Goal: Check status: Check status

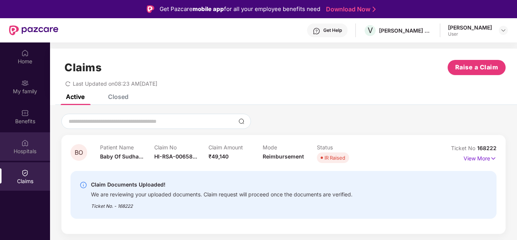
click at [25, 151] on div "Hospitals" at bounding box center [25, 151] width 50 height 8
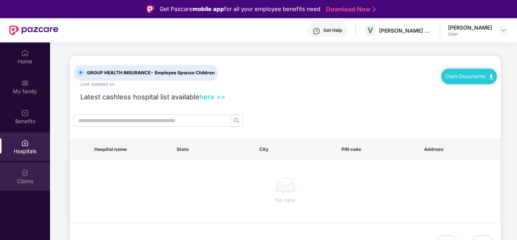
click at [25, 185] on div "Claims" at bounding box center [25, 176] width 50 height 28
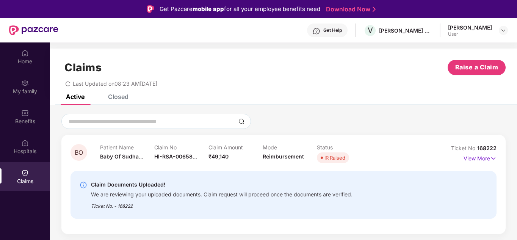
click at [497, 155] on div "BO Patient Name Baby Of Sudha... Claim No HI-RSA-00658... Claim Amount ₹49,140 …" at bounding box center [283, 184] width 444 height 99
click at [491, 159] on img at bounding box center [493, 158] width 6 height 8
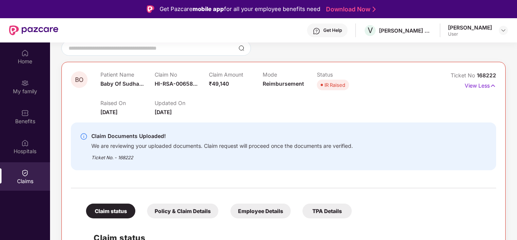
scroll to position [76, 0]
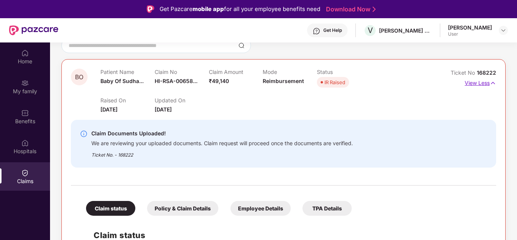
click at [493, 82] on img at bounding box center [492, 83] width 6 height 8
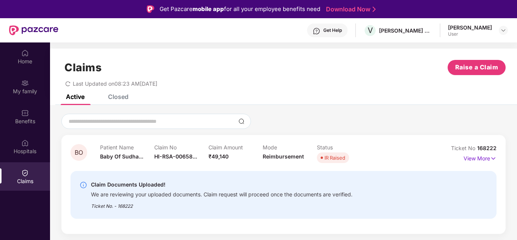
click at [108, 98] on div "Closed" at bounding box center [118, 97] width 20 height 8
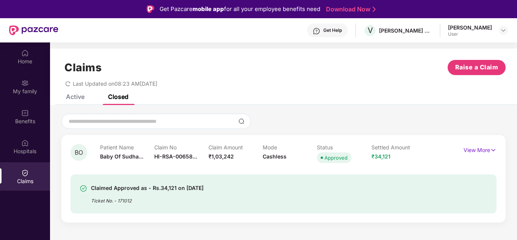
click at [73, 98] on div "Active" at bounding box center [75, 97] width 19 height 8
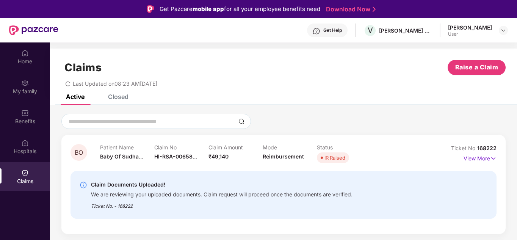
click at [69, 88] on div "Claims Raise a Claim Last Updated on 08:23 AM, 08 Sep 2025" at bounding box center [283, 71] width 467 height 46
click at [69, 84] on icon "redo" at bounding box center [67, 83] width 5 height 5
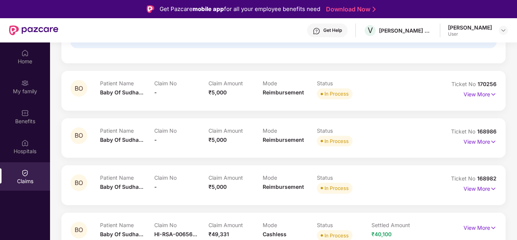
scroll to position [157, 0]
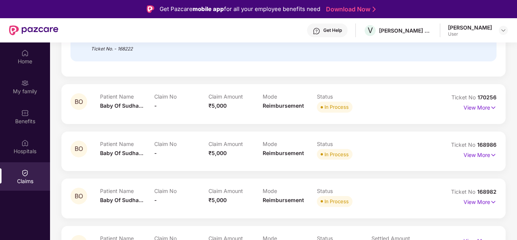
click at [475, 28] on div "[PERSON_NAME]" at bounding box center [470, 27] width 44 height 7
click at [28, 173] on img at bounding box center [25, 173] width 8 height 8
click at [23, 138] on div at bounding box center [25, 142] width 8 height 8
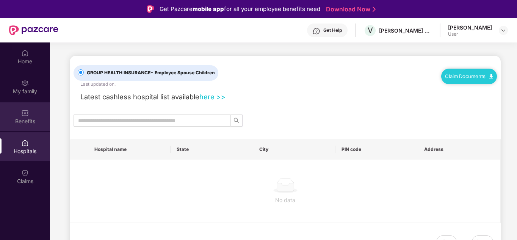
click at [23, 105] on div "Benefits" at bounding box center [25, 116] width 50 height 28
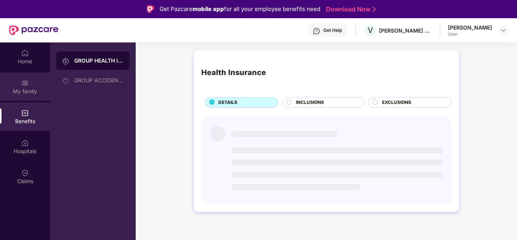
click at [25, 88] on div "My family" at bounding box center [25, 92] width 50 height 8
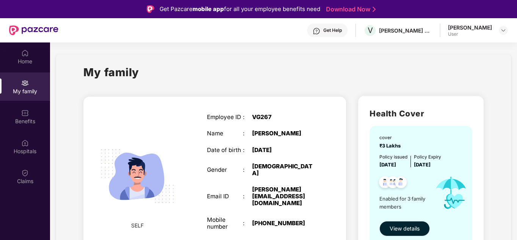
click at [405, 225] on span "View details" at bounding box center [404, 228] width 30 height 8
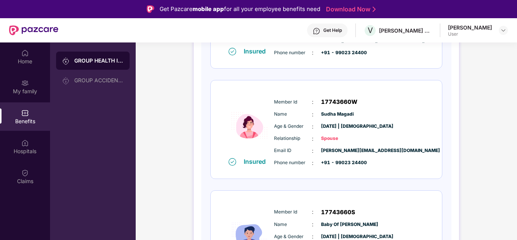
scroll to position [237, 0]
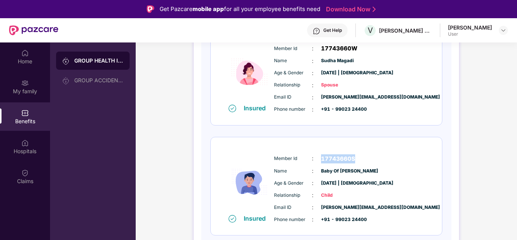
drag, startPoint x: 328, startPoint y: 159, endPoint x: 361, endPoint y: 157, distance: 33.4
click at [361, 157] on div "Member Id : 17743660S" at bounding box center [349, 158] width 150 height 9
copy span "17743660S"
click at [397, 163] on div "Member Id : 17743660S Name : Baby Of Sudha Magadi Age & Gender : 22 July 2025 |…" at bounding box center [349, 188] width 154 height 77
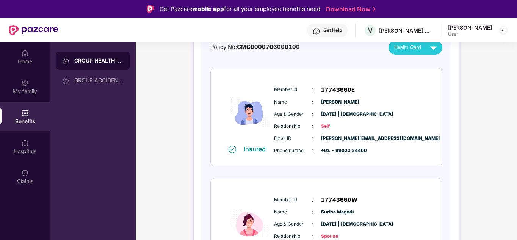
scroll to position [85, 0]
click at [325, 89] on span "17743660E" at bounding box center [338, 90] width 34 height 9
drag, startPoint x: 321, startPoint y: 89, endPoint x: 359, endPoint y: 88, distance: 37.5
click at [359, 88] on div "Member Id : 17743660E" at bounding box center [349, 90] width 150 height 9
copy span "17743660E"
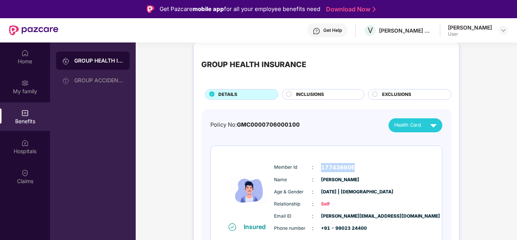
scroll to position [0, 0]
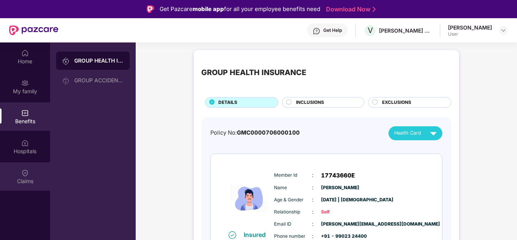
click at [20, 182] on div "Claims" at bounding box center [25, 181] width 50 height 8
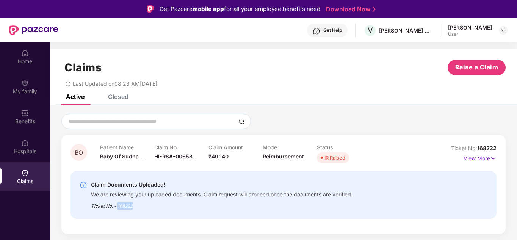
drag, startPoint x: 147, startPoint y: 209, endPoint x: 117, endPoint y: 209, distance: 29.5
click at [117, 209] on div "Ticket No. - 168222" at bounding box center [221, 204] width 261 height 12
copy div "168222"
click at [25, 112] on img at bounding box center [25, 113] width 8 height 8
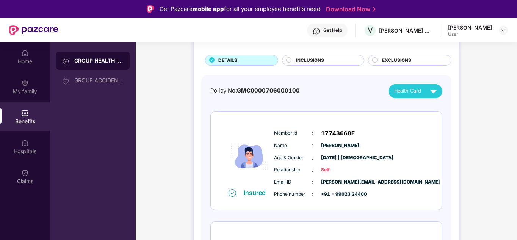
scroll to position [38, 0]
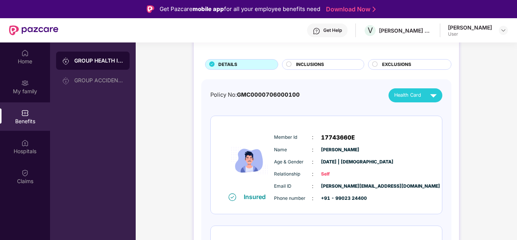
click at [322, 68] on span "INCLUSIONS" at bounding box center [310, 64] width 28 height 7
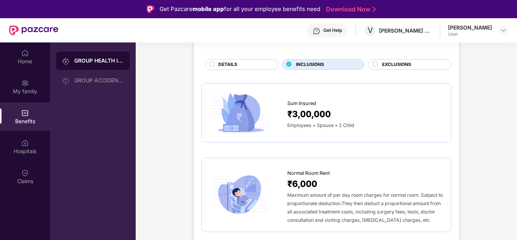
click at [374, 67] on div at bounding box center [375, 65] width 6 height 8
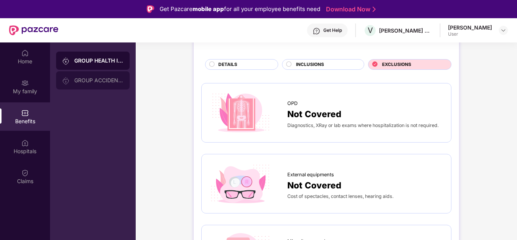
click at [105, 84] on div "GROUP ACCIDENTAL INSURANCE" at bounding box center [92, 80] width 73 height 18
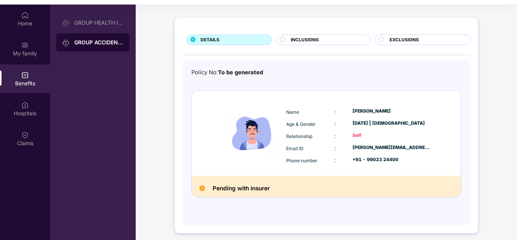
click at [199, 188] on img at bounding box center [202, 188] width 6 height 6
click at [201, 188] on img at bounding box center [202, 188] width 6 height 6
click at [30, 108] on div "Hospitals" at bounding box center [25, 108] width 50 height 28
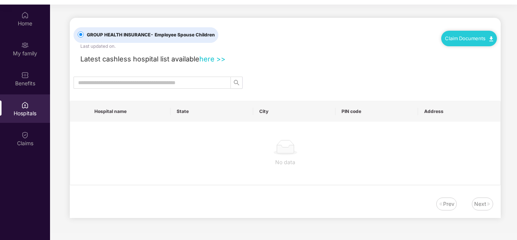
scroll to position [0, 0]
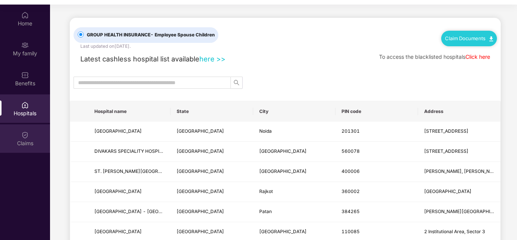
click at [27, 139] on div "Claims" at bounding box center [25, 143] width 50 height 8
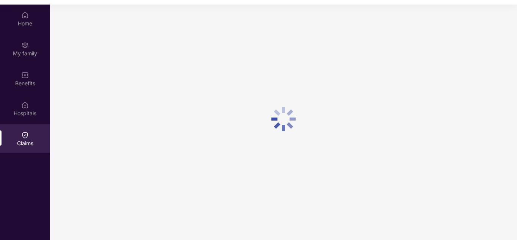
click at [27, 139] on div "Claims" at bounding box center [25, 138] width 50 height 28
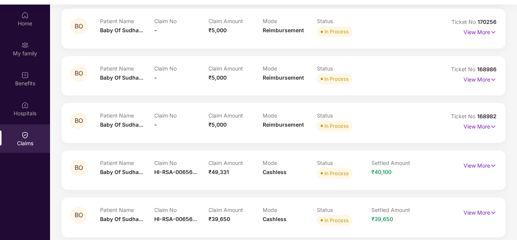
scroll to position [195, 0]
click at [485, 164] on p "View More" at bounding box center [479, 164] width 33 height 10
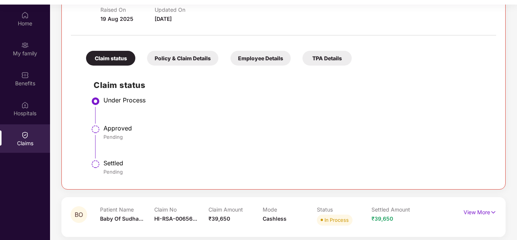
scroll to position [42, 0]
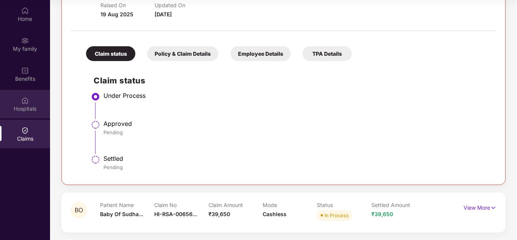
click at [22, 110] on div "Hospitals" at bounding box center [25, 109] width 50 height 8
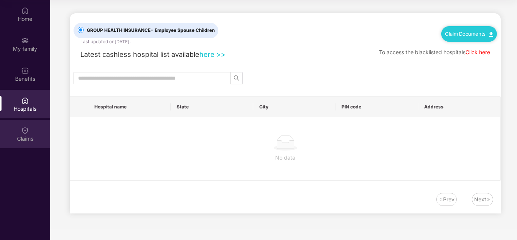
click at [20, 131] on div "Claims" at bounding box center [25, 134] width 50 height 28
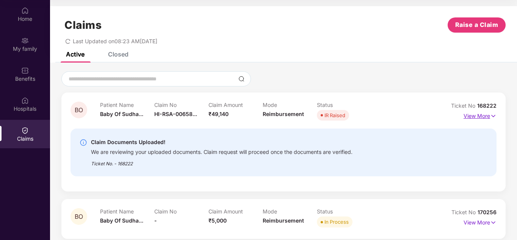
click at [491, 117] on img at bounding box center [493, 116] width 6 height 8
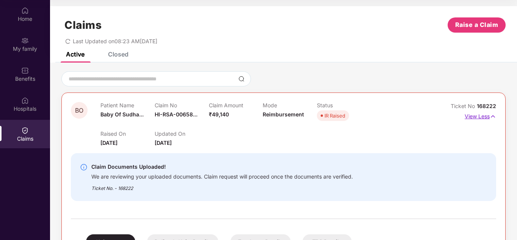
click at [491, 117] on img at bounding box center [492, 116] width 6 height 8
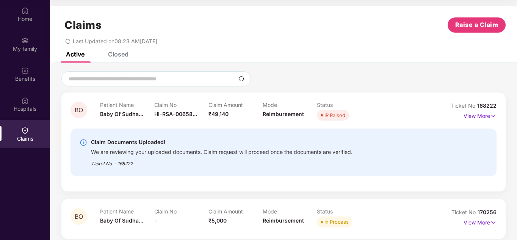
click at [70, 42] on div "Last Updated on 08:23 AM, 08 Sep 2025" at bounding box center [111, 41] width 92 height 6
click at [67, 41] on icon "redo" at bounding box center [67, 41] width 5 height 5
click at [69, 39] on icon "redo" at bounding box center [67, 41] width 5 height 5
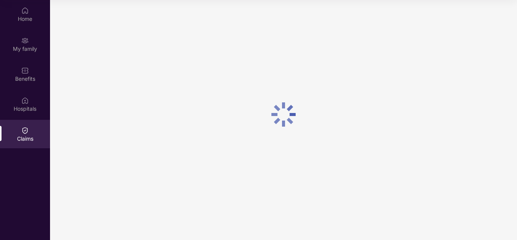
click at [69, 39] on div at bounding box center [283, 114] width 467 height 228
click at [23, 104] on img at bounding box center [25, 101] width 8 height 8
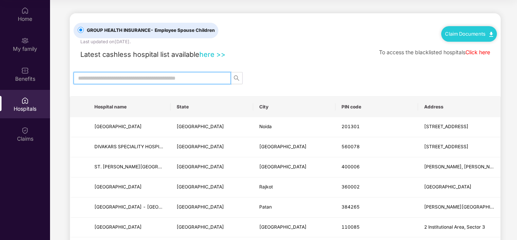
click at [122, 80] on input "text" at bounding box center [149, 78] width 142 height 8
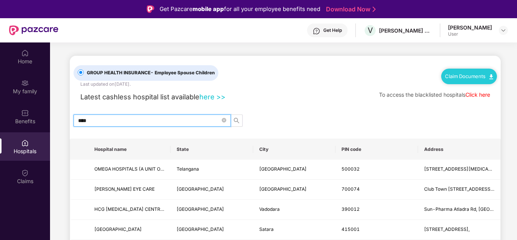
click at [104, 122] on input "****" at bounding box center [149, 120] width 142 height 8
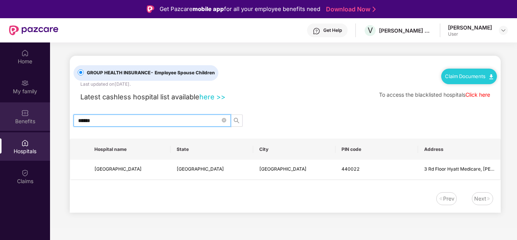
drag, startPoint x: 104, startPoint y: 122, endPoint x: 43, endPoint y: 118, distance: 60.7
click at [43, 118] on div "Home My family Benefits Hospitals Claims GROUP HEALTH INSURANCE - Employee Spou…" at bounding box center [258, 162] width 517 height 240
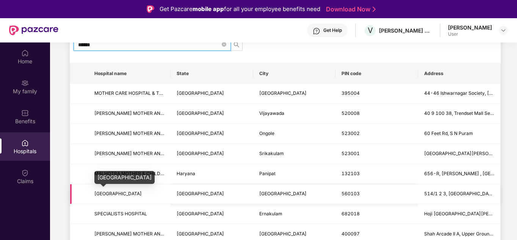
scroll to position [114, 0]
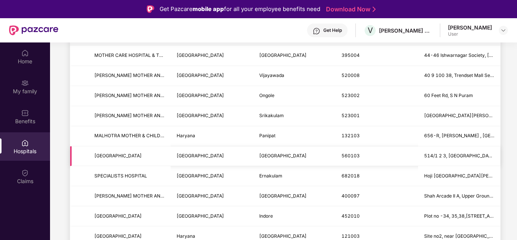
drag, startPoint x: 152, startPoint y: 157, endPoint x: 94, endPoint y: 156, distance: 58.7
click at [94, 156] on td "MOTHERHOOD HOSPITAL" at bounding box center [129, 156] width 82 height 20
copy span "MOTHERHOOD HOSPITAL"
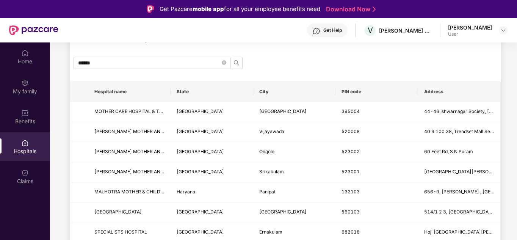
scroll to position [0, 0]
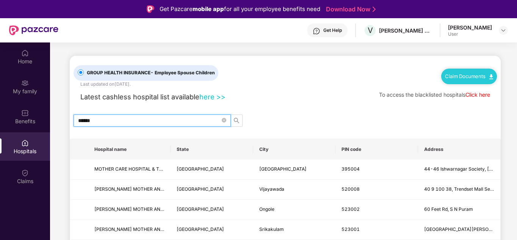
click at [120, 118] on input "******" at bounding box center [149, 120] width 142 height 8
paste input "**********"
click at [241, 120] on span "search" at bounding box center [236, 120] width 11 height 6
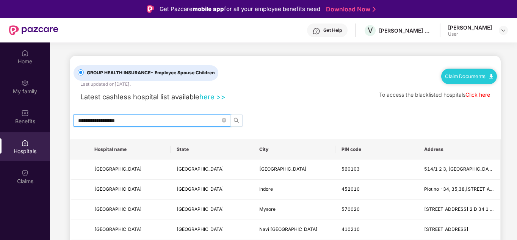
click at [238, 119] on icon "search" at bounding box center [236, 120] width 6 height 6
click at [235, 119] on icon "search" at bounding box center [236, 120] width 6 height 6
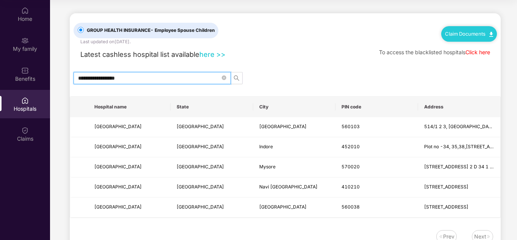
type input "**********"
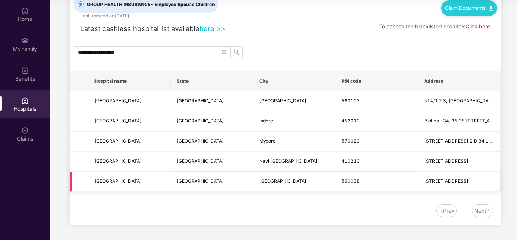
click at [365, 179] on td "560038" at bounding box center [376, 182] width 82 height 20
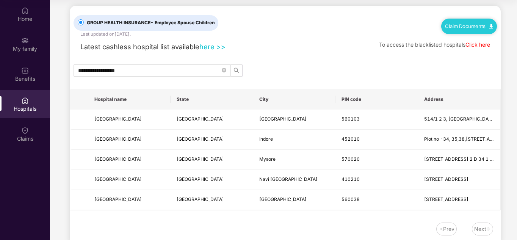
scroll to position [0, 0]
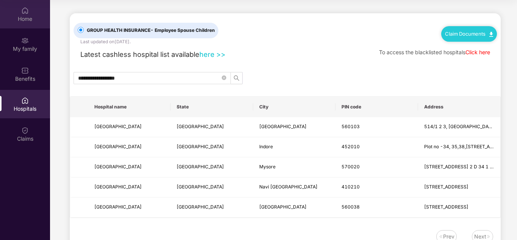
click at [24, 23] on div "Home" at bounding box center [25, 14] width 50 height 28
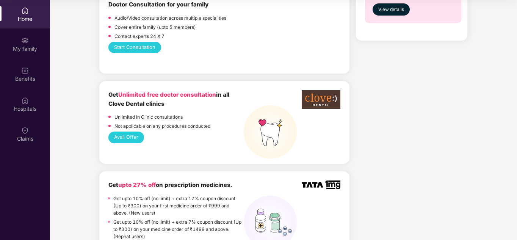
scroll to position [568, 0]
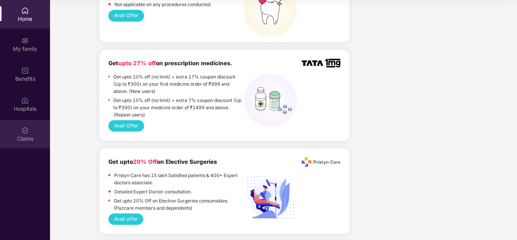
click at [30, 145] on div "Claims" at bounding box center [25, 134] width 50 height 28
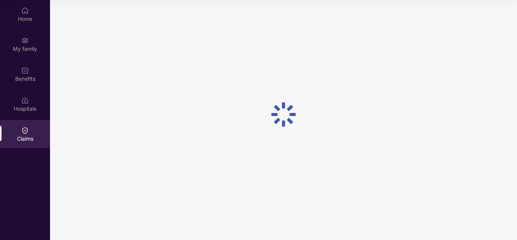
scroll to position [0, 0]
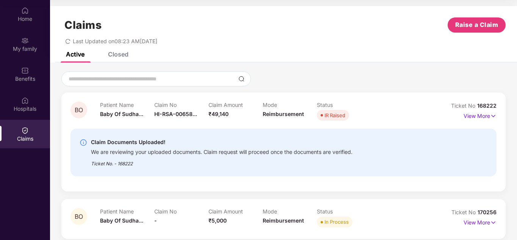
click at [68, 40] on icon "redo" at bounding box center [67, 41] width 5 height 5
drag, startPoint x: 488, startPoint y: 116, endPoint x: 475, endPoint y: 116, distance: 12.1
click at [486, 116] on p "View More" at bounding box center [479, 115] width 33 height 10
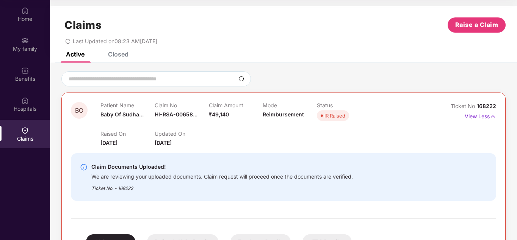
click at [81, 169] on img at bounding box center [84, 167] width 8 height 8
click at [83, 167] on img at bounding box center [84, 167] width 8 height 8
click at [67, 41] on icon "redo" at bounding box center [67, 41] width 5 height 5
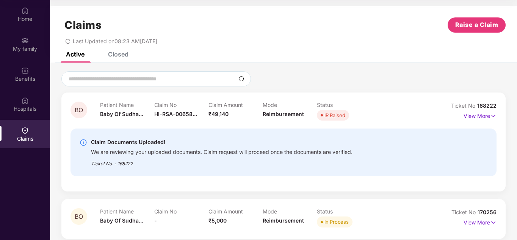
click at [436, 145] on div "Claim Documents Uploaded! We are reviewing your uploaded documents. Claim reque…" at bounding box center [284, 153] width 408 height 30
click at [493, 120] on img at bounding box center [493, 116] width 6 height 8
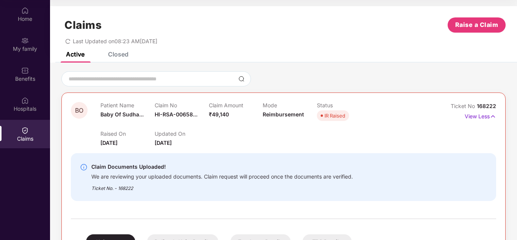
click at [261, 137] on div "Raised On 01 Sept 2025 Updated On 06 Sept 2025" at bounding box center [262, 135] width 325 height 24
click at [494, 116] on img at bounding box center [492, 116] width 6 height 8
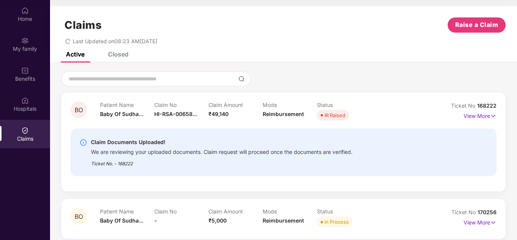
click at [306, 154] on div "We are reviewing your uploaded documents. Claim request will proceed once the d…" at bounding box center [221, 151] width 261 height 9
click at [345, 142] on div "Claim Documents Uploaded!" at bounding box center [221, 142] width 261 height 9
drag, startPoint x: 136, startPoint y: 164, endPoint x: 75, endPoint y: 164, distance: 60.2
click at [75, 164] on div "Claim Documents Uploaded! We are reviewing your uploaded documents. Claim reque…" at bounding box center [283, 152] width 426 height 48
click at [127, 164] on div "Ticket No. - 168222" at bounding box center [221, 161] width 261 height 12
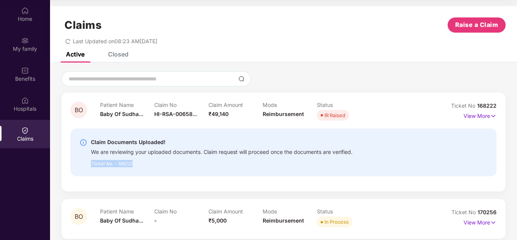
drag, startPoint x: 92, startPoint y: 163, endPoint x: 140, endPoint y: 163, distance: 48.5
click at [140, 163] on div "Ticket No. - 168222" at bounding box center [221, 161] width 261 height 12
click at [145, 163] on div "Ticket No. - 168222" at bounding box center [221, 161] width 261 height 12
drag, startPoint x: 342, startPoint y: 224, endPoint x: 347, endPoint y: 224, distance: 4.9
click at [342, 224] on div "In Process" at bounding box center [336, 222] width 24 height 8
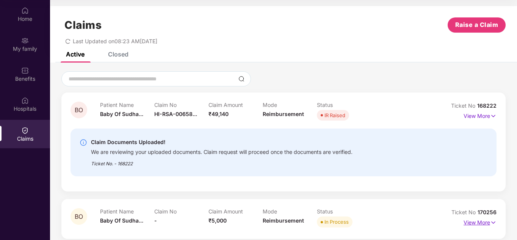
click at [475, 225] on p "View More" at bounding box center [479, 221] width 33 height 10
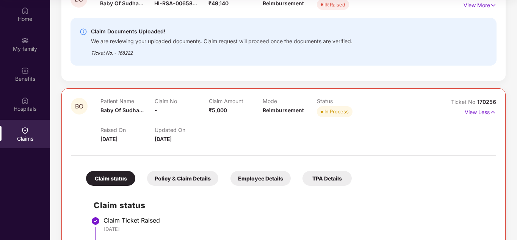
scroll to position [114, 0]
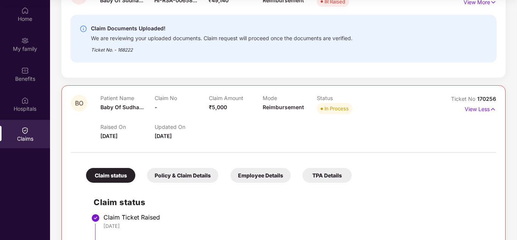
click at [118, 131] on div "Raised On 01 Sept 2025" at bounding box center [127, 131] width 54 height 17
click at [149, 133] on div "Raised On 01 Sept 2025" at bounding box center [127, 131] width 54 height 17
click at [162, 138] on span "06 Sept 2025" at bounding box center [163, 136] width 17 height 6
click at [172, 138] on span "06 Sept 2025" at bounding box center [163, 136] width 17 height 6
click at [196, 136] on div "Updated On 06 Sept 2025" at bounding box center [182, 131] width 54 height 17
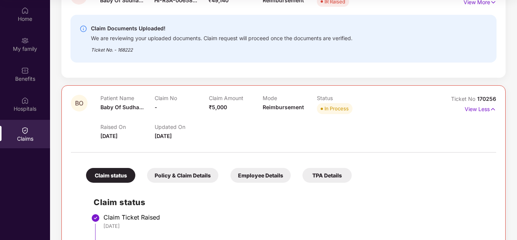
drag, startPoint x: 191, startPoint y: 134, endPoint x: 81, endPoint y: 93, distance: 117.4
click at [216, 136] on div "Raised On 01 Sept 2025 Updated On 06 Sept 2025" at bounding box center [262, 128] width 325 height 24
click at [207, 138] on div "Updated On 06 Sept 2025" at bounding box center [182, 131] width 54 height 17
drag, startPoint x: 200, startPoint y: 137, endPoint x: 97, endPoint y: 108, distance: 107.3
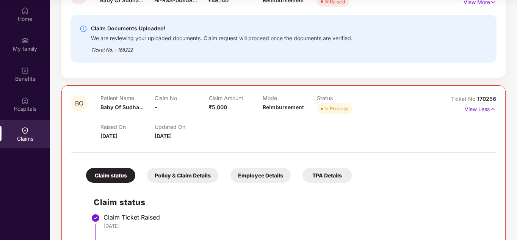
click at [97, 108] on div "BO Patient Name Baby Of Sudha... Claim No - Claim Amount ₹5,000 Mode Reimbursem…" at bounding box center [248, 117] width 354 height 45
click at [240, 136] on div "Raised On 01 Sept 2025 Updated On 06 Sept 2025" at bounding box center [262, 128] width 325 height 24
click at [235, 138] on div "Raised On 01 Sept 2025 Updated On 06 Sept 2025" at bounding box center [262, 128] width 325 height 24
drag, startPoint x: 70, startPoint y: 90, endPoint x: 234, endPoint y: 138, distance: 170.5
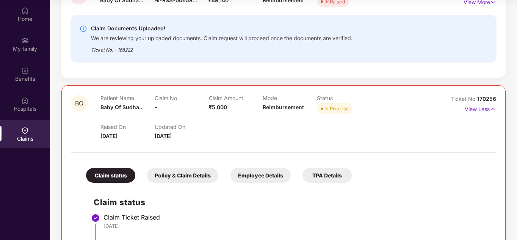
click at [261, 140] on div at bounding box center [283, 140] width 425 height 0
click at [172, 139] on span "06 Sept 2025" at bounding box center [163, 136] width 17 height 6
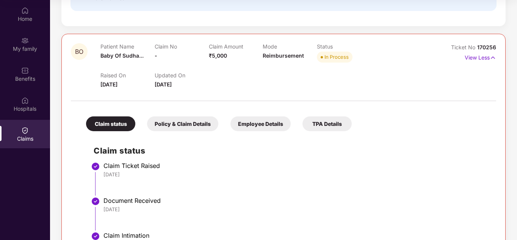
scroll to position [178, 0]
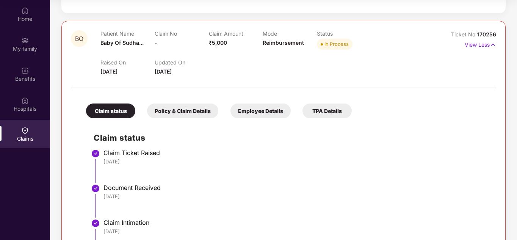
click at [176, 111] on div "Policy & Claim Details" at bounding box center [182, 110] width 71 height 15
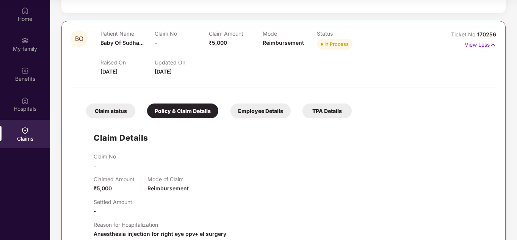
click at [241, 115] on div "Employee Details" at bounding box center [260, 110] width 60 height 15
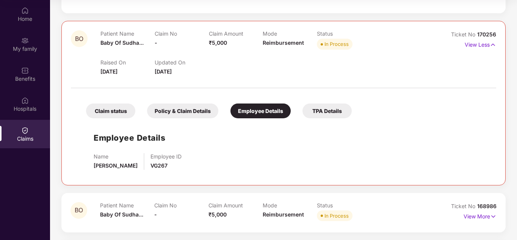
click at [323, 112] on div "TPA Details" at bounding box center [326, 110] width 49 height 15
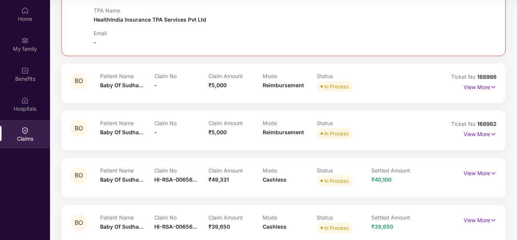
scroll to position [336, 0]
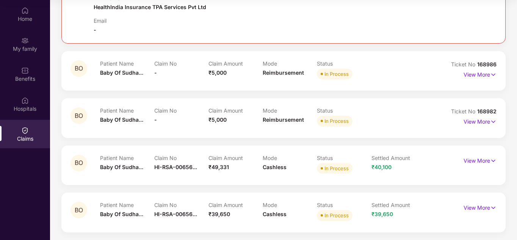
click at [389, 174] on div "Settled Amount ₹40,100" at bounding box center [398, 165] width 54 height 21
drag, startPoint x: 374, startPoint y: 168, endPoint x: 409, endPoint y: 170, distance: 34.9
click at [400, 170] on div "Settled Amount ₹40,100" at bounding box center [398, 165] width 54 height 21
click at [409, 170] on div "Settled Amount ₹40,100" at bounding box center [398, 165] width 54 height 21
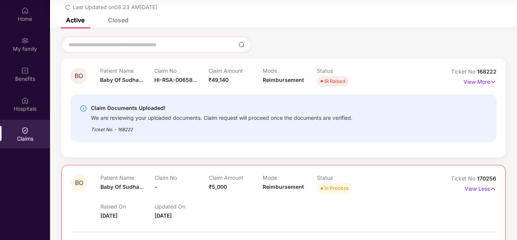
scroll to position [33, 0]
click at [121, 21] on div "Closed" at bounding box center [118, 21] width 20 height 8
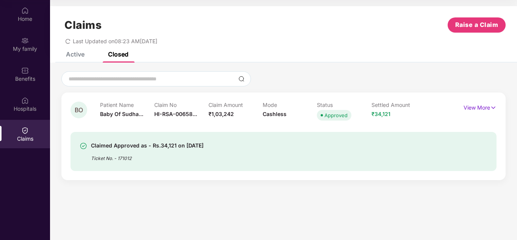
click at [288, 201] on section "Claims Raise a Claim Last Updated on 08:23 AM, 08 Sep 2025 Active Closed BO Pat…" at bounding box center [283, 120] width 467 height 240
click at [86, 55] on div "Active Closed" at bounding box center [92, 54] width 74 height 17
click at [82, 55] on div "Active" at bounding box center [75, 54] width 19 height 8
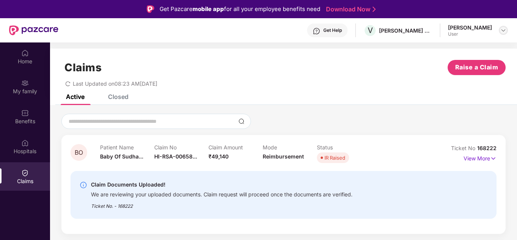
click at [502, 31] on img at bounding box center [503, 30] width 6 height 6
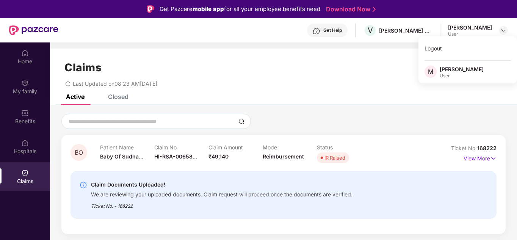
click at [459, 72] on div "Manjunath Tumbada User" at bounding box center [461, 72] width 44 height 13
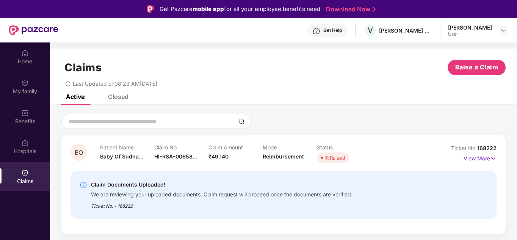
click at [428, 49] on div "Claims Raise a Claim Last Updated on 08:23 AM, 08 Sep 2025" at bounding box center [283, 71] width 467 height 46
click at [481, 33] on div "User" at bounding box center [470, 34] width 44 height 6
click at [466, 30] on div "[PERSON_NAME]" at bounding box center [470, 27] width 44 height 7
click at [502, 29] on img at bounding box center [503, 30] width 6 height 6
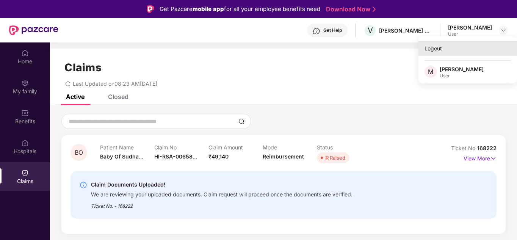
click at [441, 47] on div "Logout" at bounding box center [467, 48] width 98 height 15
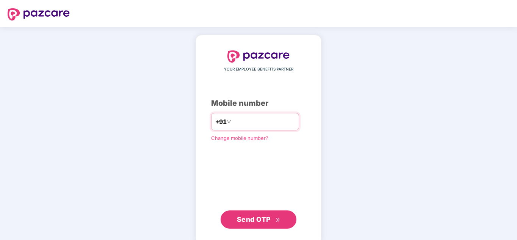
click at [248, 122] on input "number" at bounding box center [264, 122] width 62 height 12
type input "**********"
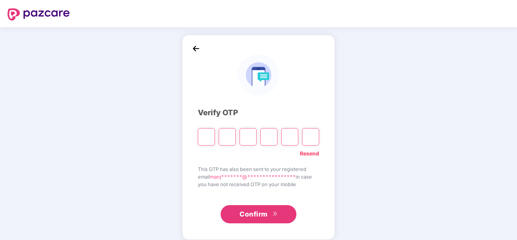
type input "*"
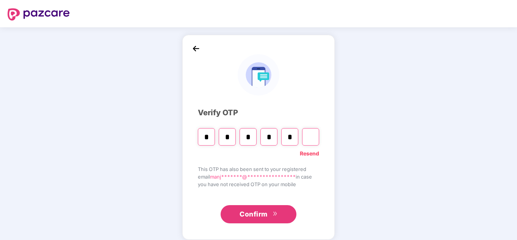
type input "*"
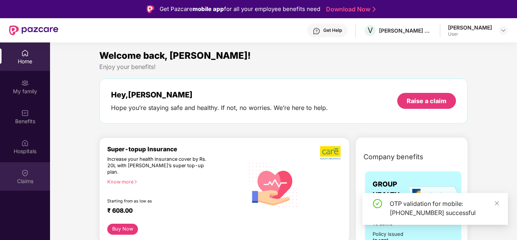
click at [28, 172] on img at bounding box center [25, 173] width 8 height 8
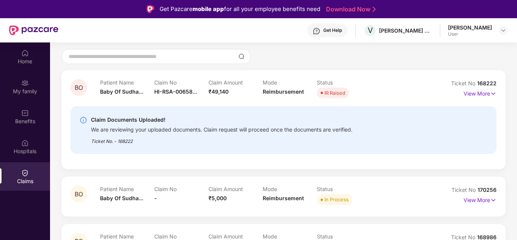
scroll to position [44, 0]
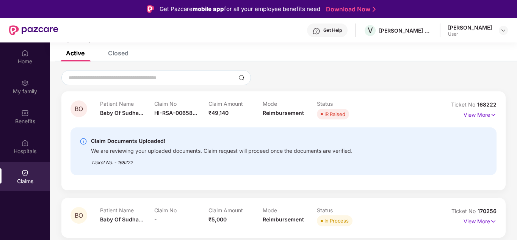
click at [273, 144] on div "Claim Documents Uploaded!" at bounding box center [221, 140] width 261 height 9
drag, startPoint x: 205, startPoint y: 150, endPoint x: 367, endPoint y: 149, distance: 162.1
click at [367, 149] on div "Claim Documents Uploaded! We are reviewing your uploaded documents. Claim reque…" at bounding box center [250, 151] width 340 height 30
click at [226, 157] on div "Ticket No. - 168222" at bounding box center [221, 160] width 261 height 12
click at [185, 164] on div "Ticket No. - 168222" at bounding box center [221, 160] width 261 height 12
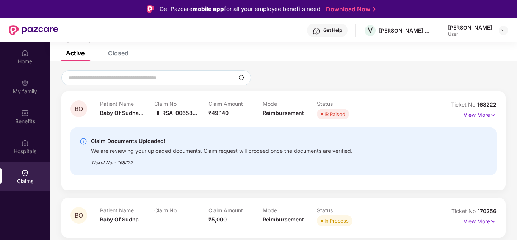
click at [269, 113] on span "Reimbursement" at bounding box center [283, 112] width 41 height 6
click at [281, 112] on span "Reimbursement" at bounding box center [283, 112] width 41 height 6
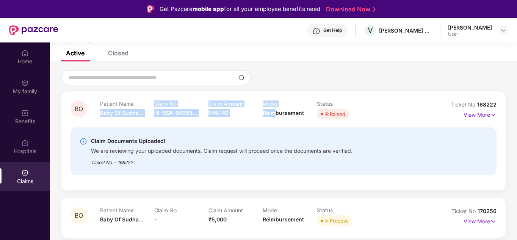
drag, startPoint x: 101, startPoint y: 112, endPoint x: 280, endPoint y: 111, distance: 179.6
click at [278, 111] on div "Patient Name Baby Of Sudha... Claim No HI-RSA-00658... Claim Amount ₹49,140 Mod…" at bounding box center [262, 110] width 325 height 21
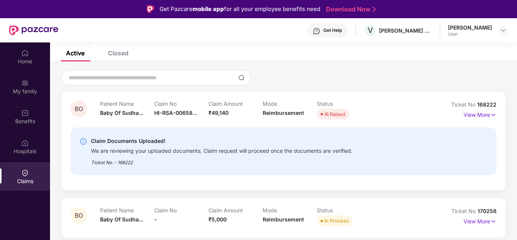
click at [295, 112] on span "Reimbursement" at bounding box center [283, 112] width 41 height 6
click at [484, 118] on p "View More" at bounding box center [479, 114] width 33 height 10
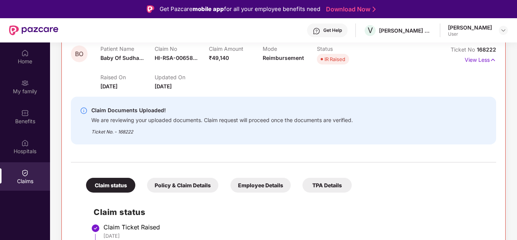
scroll to position [81, 0]
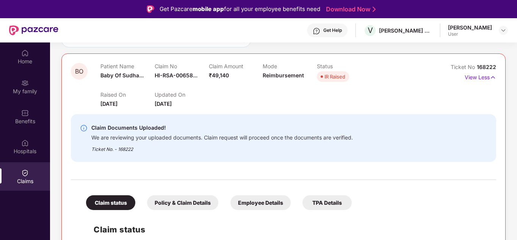
click at [495, 76] on div "BO Patient Name Baby Of Sudha... Claim No HI-RSA-00658... Claim Amount ₹49,140 …" at bounding box center [283, 231] width 444 height 357
click at [492, 77] on img at bounding box center [492, 77] width 6 height 8
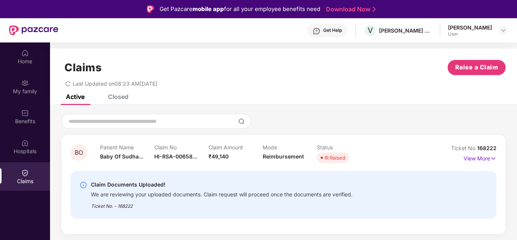
click at [123, 98] on div "Closed" at bounding box center [118, 97] width 20 height 8
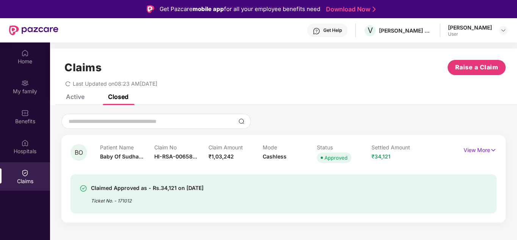
click at [77, 97] on div "Active" at bounding box center [75, 97] width 19 height 8
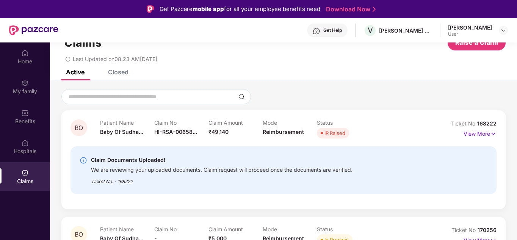
scroll to position [38, 0]
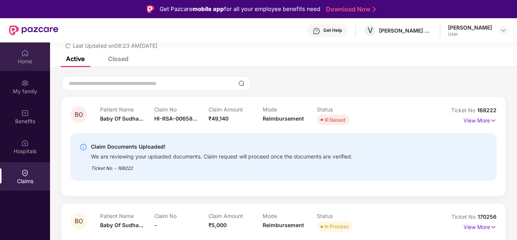
click at [26, 52] on img at bounding box center [25, 53] width 8 height 8
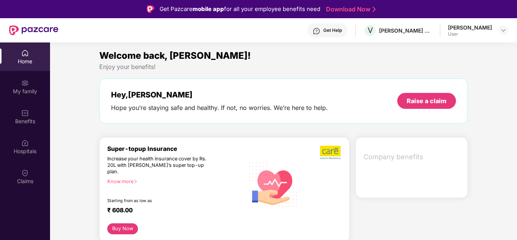
scroll to position [0, 0]
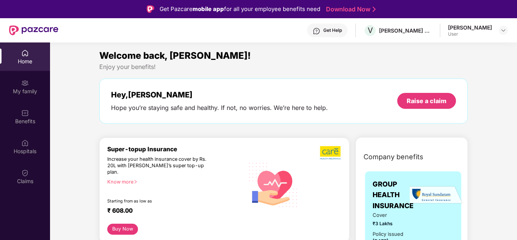
click at [133, 179] on div "Know more" at bounding box center [173, 181] width 132 height 5
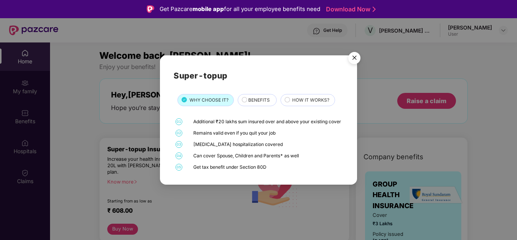
click at [355, 52] on img "Close" at bounding box center [354, 58] width 21 height 21
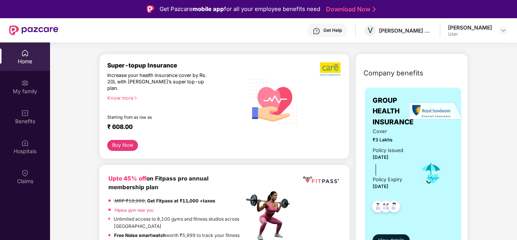
scroll to position [114, 0]
